Goal: Information Seeking & Learning: Learn about a topic

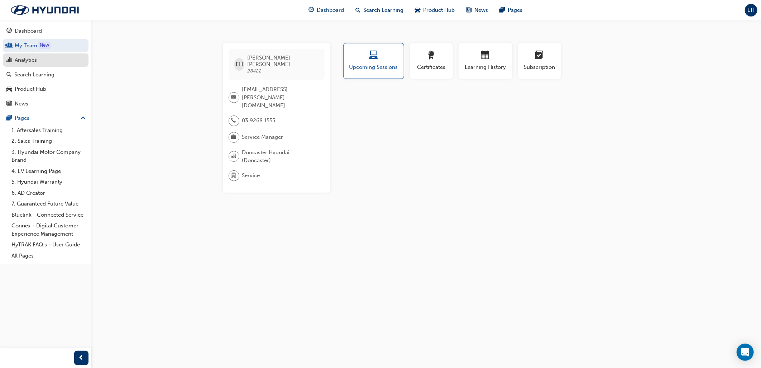
click at [23, 62] on div "Analytics" at bounding box center [26, 60] width 22 height 8
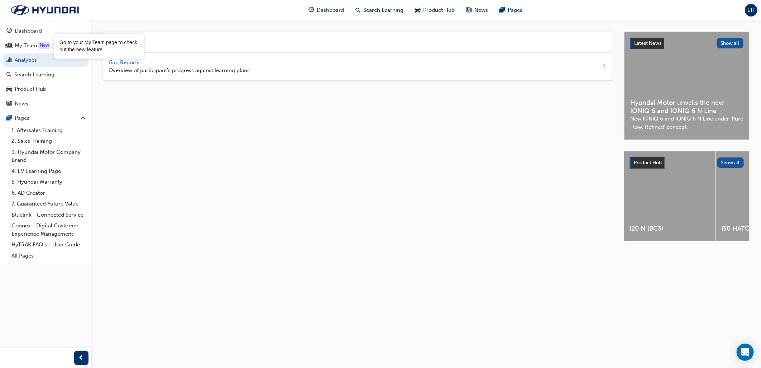
click at [117, 62] on span "Gap Reports" at bounding box center [125, 62] width 32 height 6
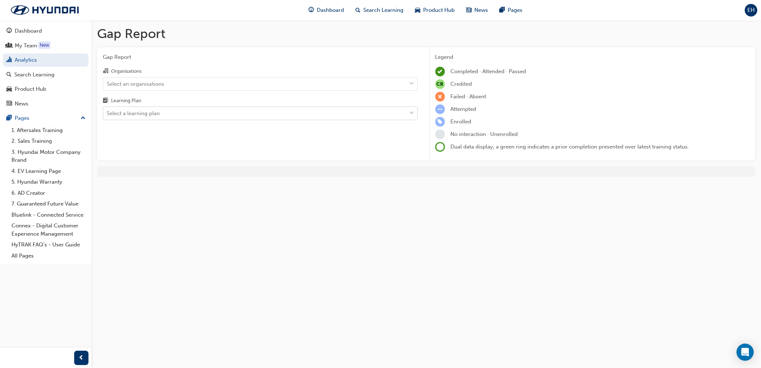
drag, startPoint x: 115, startPoint y: 113, endPoint x: 116, endPoint y: 109, distance: 4.3
click at [115, 113] on div "Select a learning plan" at bounding box center [133, 113] width 53 height 8
click at [108, 113] on input "Learning Plan Select a learning plan" at bounding box center [107, 113] width 1 height 6
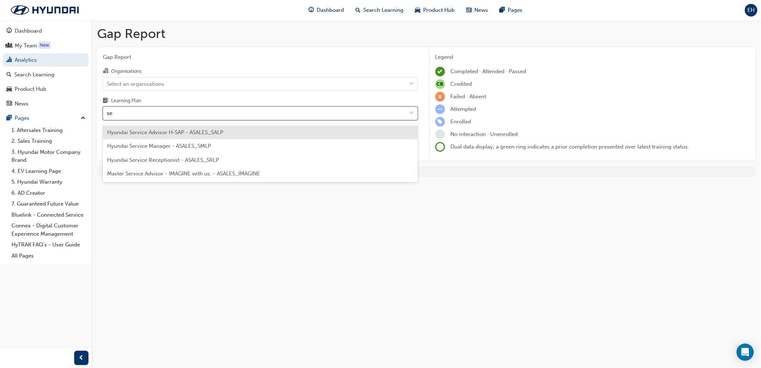
type input "s"
type input "tech"
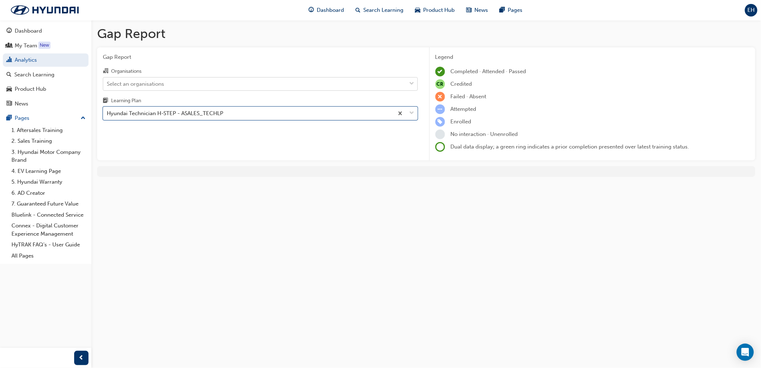
click at [162, 84] on div "Select an organisations" at bounding box center [135, 84] width 57 height 8
click at [108, 84] on input "Organisations Select an organisations" at bounding box center [107, 83] width 1 height 6
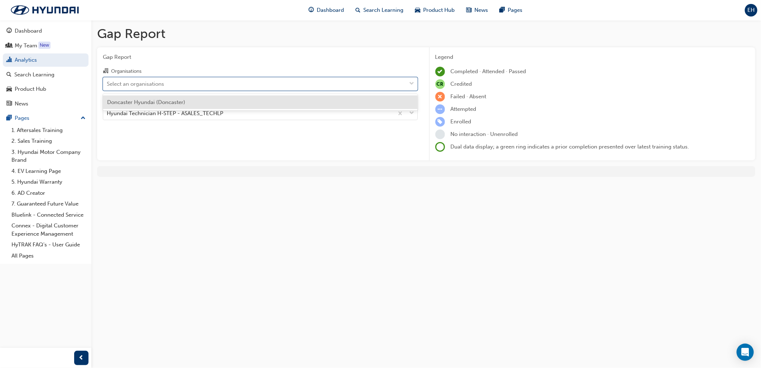
click at [155, 108] on div "Doncaster Hyundai (Doncaster)" at bounding box center [260, 102] width 315 height 14
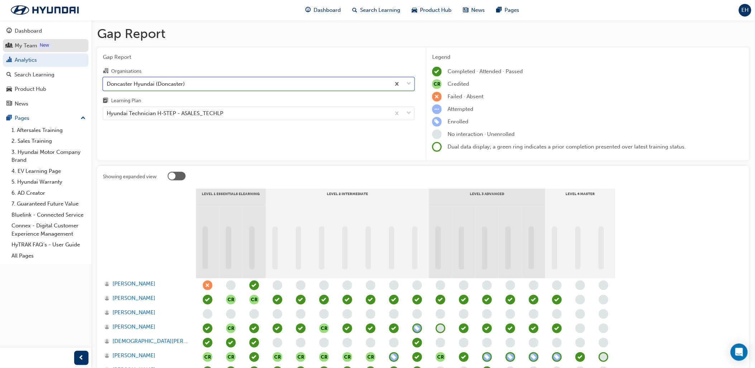
click at [27, 50] on div "My Team" at bounding box center [45, 45] width 78 height 9
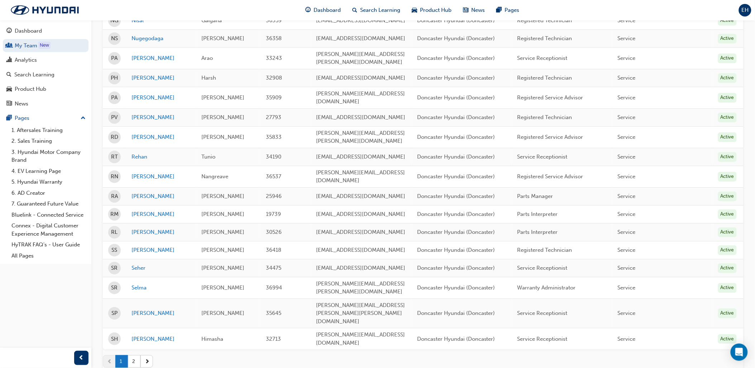
scroll to position [773, 0]
click at [138, 283] on link "Selma" at bounding box center [161, 287] width 59 height 8
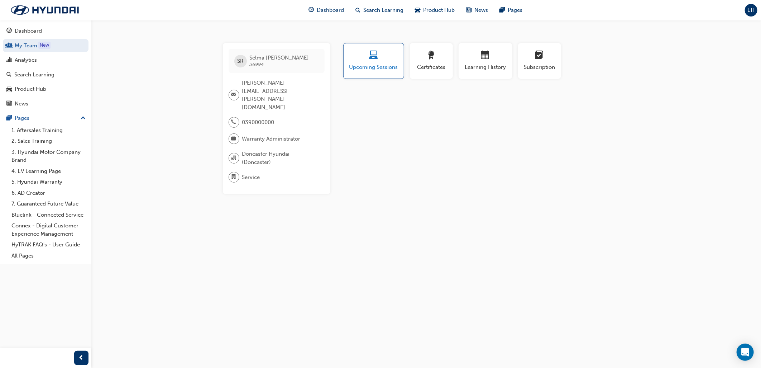
click at [385, 66] on span "Upcoming Sessions" at bounding box center [373, 67] width 49 height 8
drag, startPoint x: 302, startPoint y: 121, endPoint x: 165, endPoint y: 109, distance: 137.4
click at [165, 109] on div "SR [PERSON_NAME] 36994 [PERSON_NAME][EMAIL_ADDRESS][PERSON_NAME][DOMAIN_NAME] 0…" at bounding box center [380, 184] width 761 height 368
click at [391, 51] on button "Upcoming Sessions" at bounding box center [373, 61] width 61 height 36
click at [466, 61] on div "button" at bounding box center [485, 56] width 43 height 11
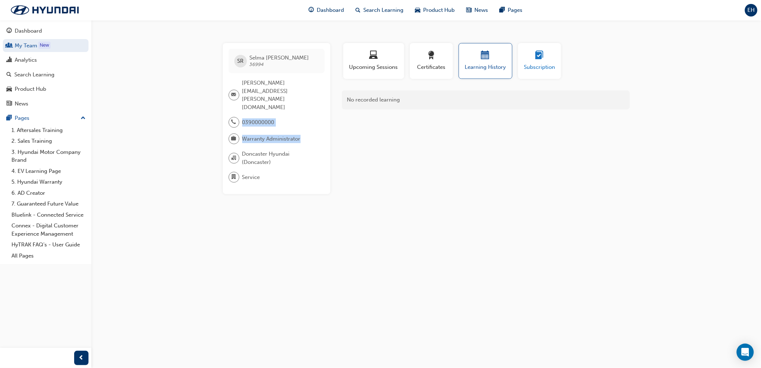
click at [522, 57] on button "Subscription" at bounding box center [539, 61] width 43 height 36
click at [471, 58] on div "button" at bounding box center [485, 56] width 43 height 11
click at [427, 61] on div "button" at bounding box center [431, 56] width 32 height 11
drag, startPoint x: 387, startPoint y: 61, endPoint x: 393, endPoint y: 58, distance: 6.6
click at [387, 63] on div "Upcoming Sessions" at bounding box center [374, 61] width 50 height 20
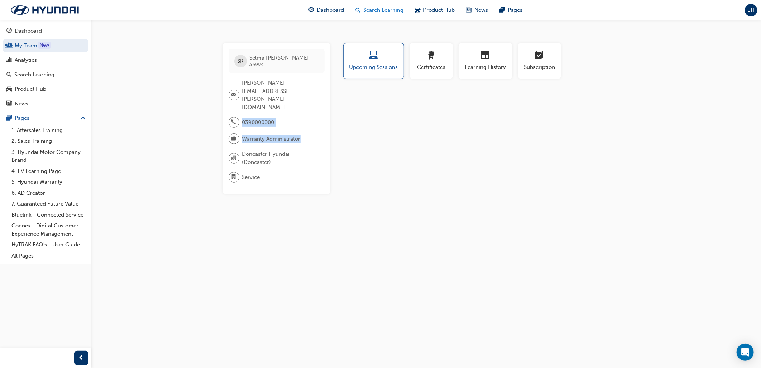
click at [364, 8] on span "Search Learning" at bounding box center [383, 10] width 40 height 8
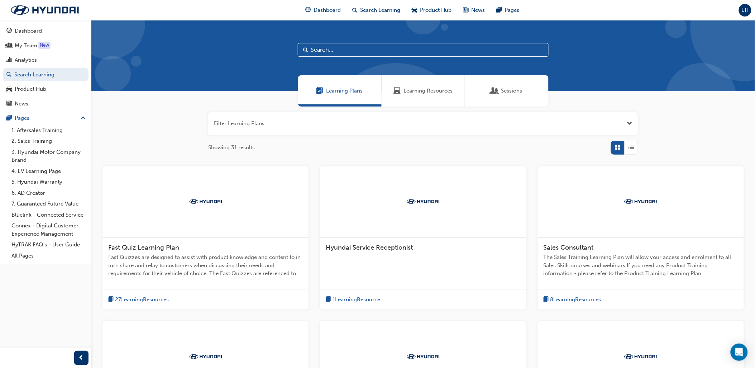
click at [381, 49] on input "text" at bounding box center [423, 50] width 251 height 14
type input "warranty"
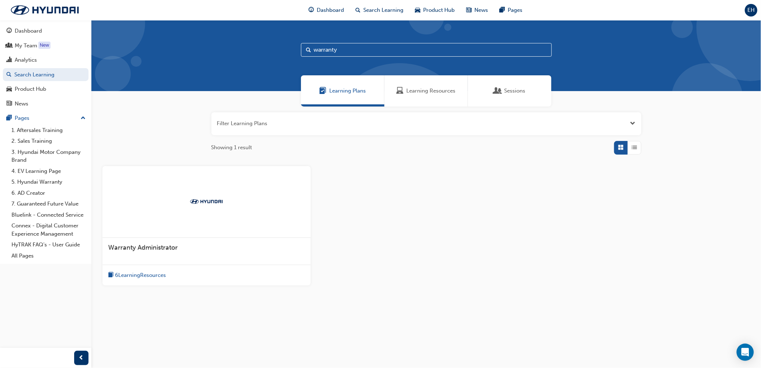
click at [130, 278] on span "6 Learning Resources" at bounding box center [140, 275] width 51 height 8
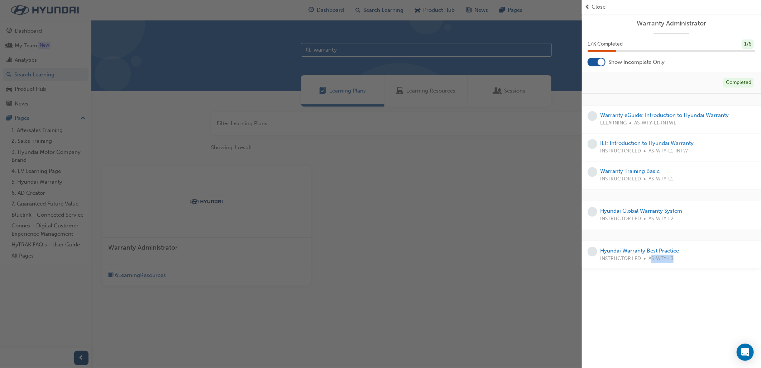
drag, startPoint x: 723, startPoint y: 302, endPoint x: 650, endPoint y: 285, distance: 74.9
click at [650, 285] on div "Warranty Administrator 17 % Completed 1 / 6 Show Incomplete Only Completed Warr…" at bounding box center [671, 184] width 179 height 368
drag, startPoint x: 650, startPoint y: 285, endPoint x: 649, endPoint y: 277, distance: 7.2
click at [649, 277] on div "Warranty Administrator 17 % Completed 1 / 6 Show Incomplete Only Completed Warr…" at bounding box center [671, 184] width 179 height 368
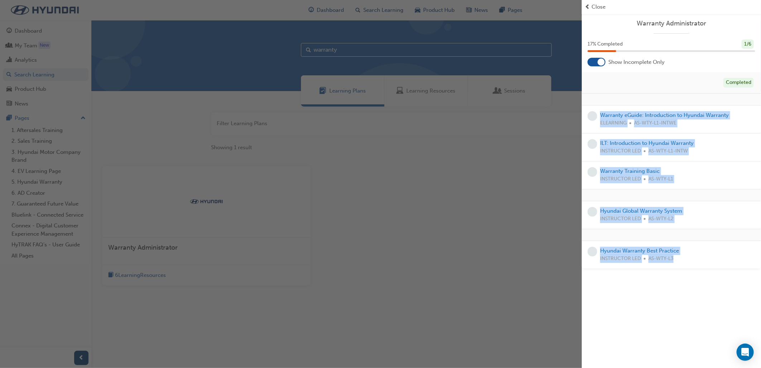
drag, startPoint x: 710, startPoint y: 259, endPoint x: 583, endPoint y: 97, distance: 206.0
click at [583, 97] on div "Completed Warranty eGuide: Introduction to Hyundai Warranty ELEARNING AS-WTY-L1…" at bounding box center [671, 170] width 179 height 197
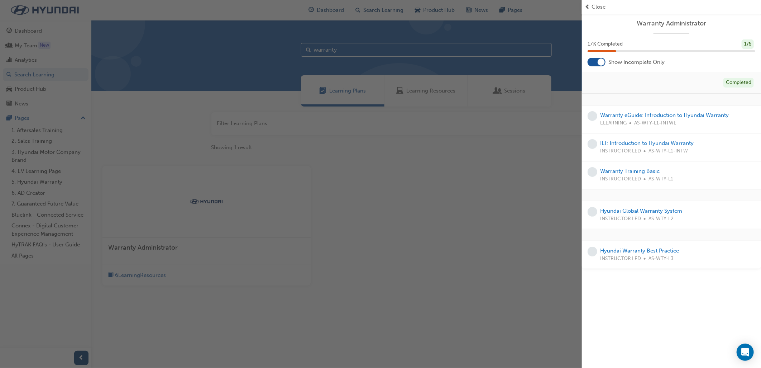
click at [633, 92] on div "Completed" at bounding box center [671, 83] width 179 height 22
click at [446, 278] on div "button" at bounding box center [291, 184] width 582 height 368
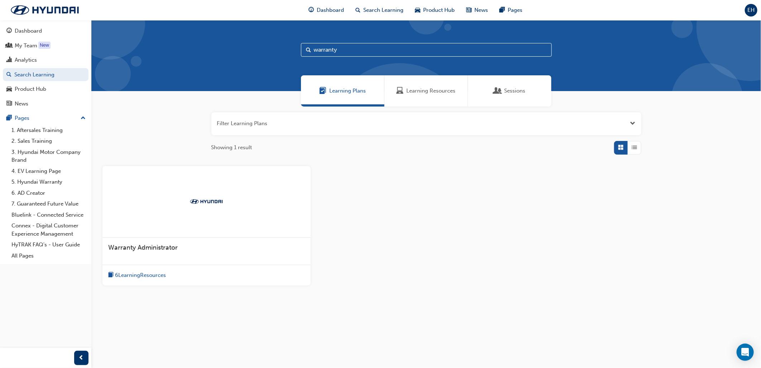
click at [338, 285] on div "Warranty Administrator 6 Learning Resources" at bounding box center [426, 231] width 659 height 131
click at [489, 94] on div "Sessions" at bounding box center [509, 90] width 83 height 31
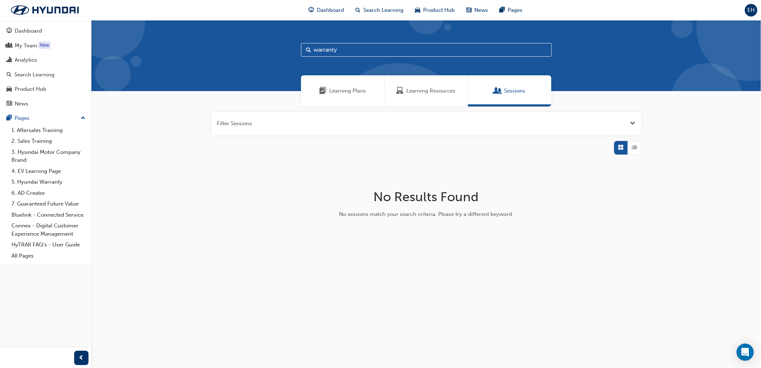
click at [418, 92] on span "Learning Resources" at bounding box center [431, 91] width 49 height 8
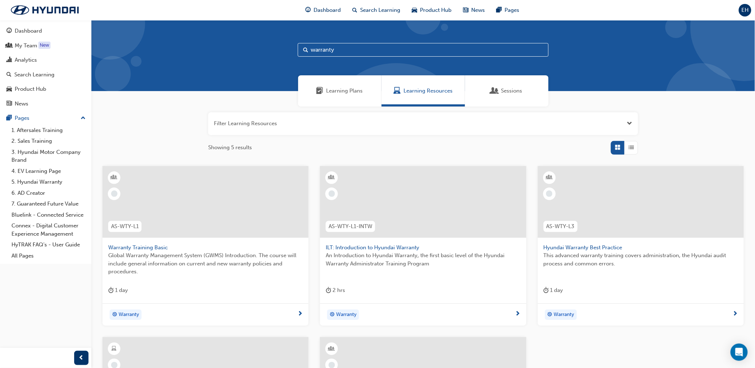
click at [321, 89] on span "Learning Plans" at bounding box center [319, 91] width 7 height 8
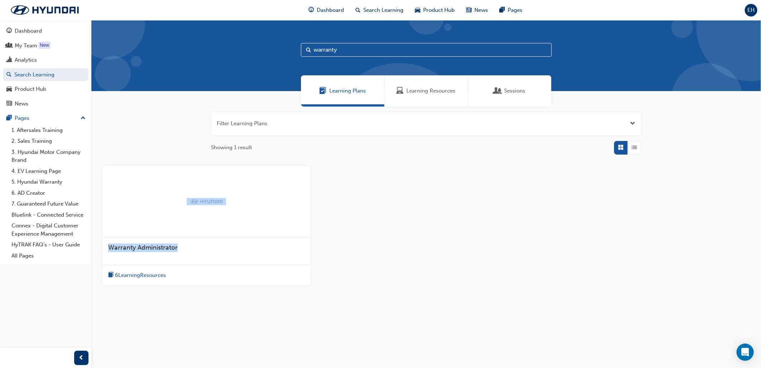
drag, startPoint x: 427, startPoint y: 255, endPoint x: 412, endPoint y: 221, distance: 37.3
click at [412, 221] on div "Warranty Administrator 6 Learning Resources" at bounding box center [426, 231] width 659 height 131
drag, startPoint x: 287, startPoint y: 311, endPoint x: 282, endPoint y: 311, distance: 4.3
click at [287, 311] on div "Filter Learning Plans Showing 1 result Warranty Administrator 6 Learning Resour…" at bounding box center [426, 209] width 670 height 207
drag, startPoint x: 244, startPoint y: 310, endPoint x: 140, endPoint y: 223, distance: 135.3
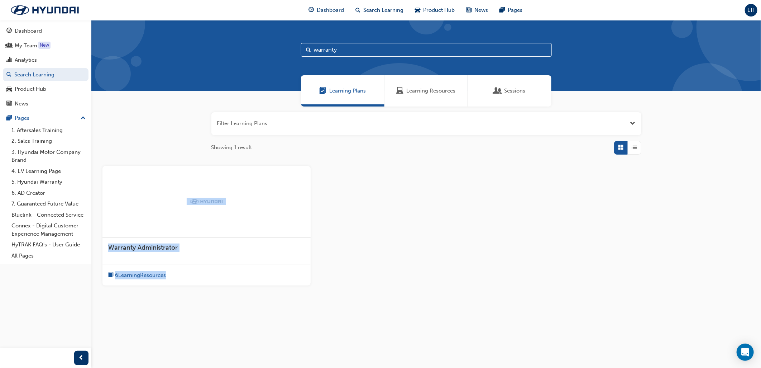
click at [140, 223] on div "Filter Learning Plans Showing 1 result Warranty Administrator 6 Learning Resour…" at bounding box center [426, 209] width 670 height 207
drag, startPoint x: 140, startPoint y: 223, endPoint x: 385, endPoint y: 248, distance: 245.6
click at [385, 248] on div "Warranty Administrator 6 Learning Resources" at bounding box center [426, 231] width 659 height 131
click at [634, 149] on span "List" at bounding box center [634, 147] width 5 height 8
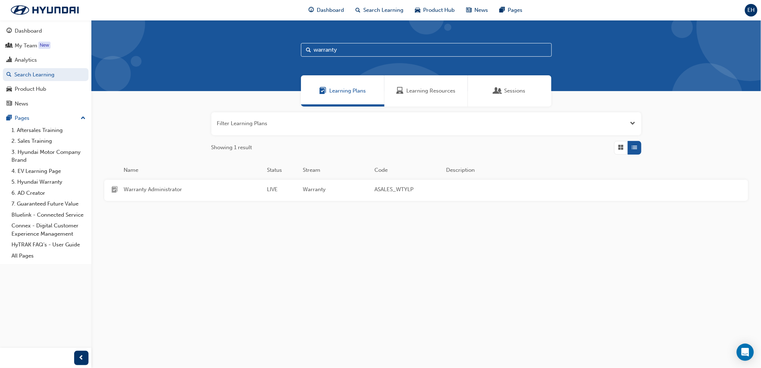
click at [620, 149] on span "Grid" at bounding box center [620, 147] width 5 height 8
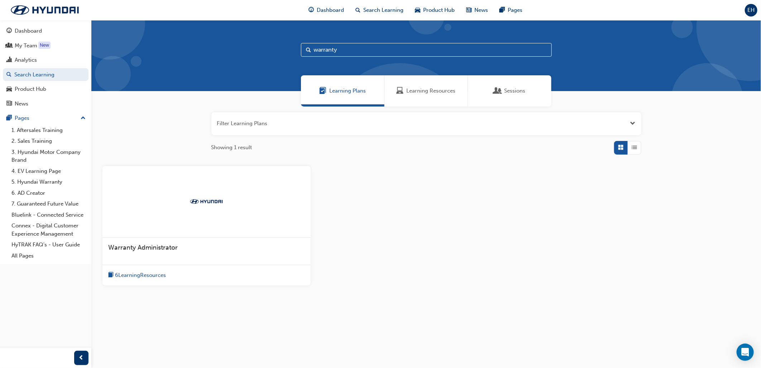
click at [639, 149] on div "button" at bounding box center [635, 148] width 14 height 14
